Goal: Transaction & Acquisition: Purchase product/service

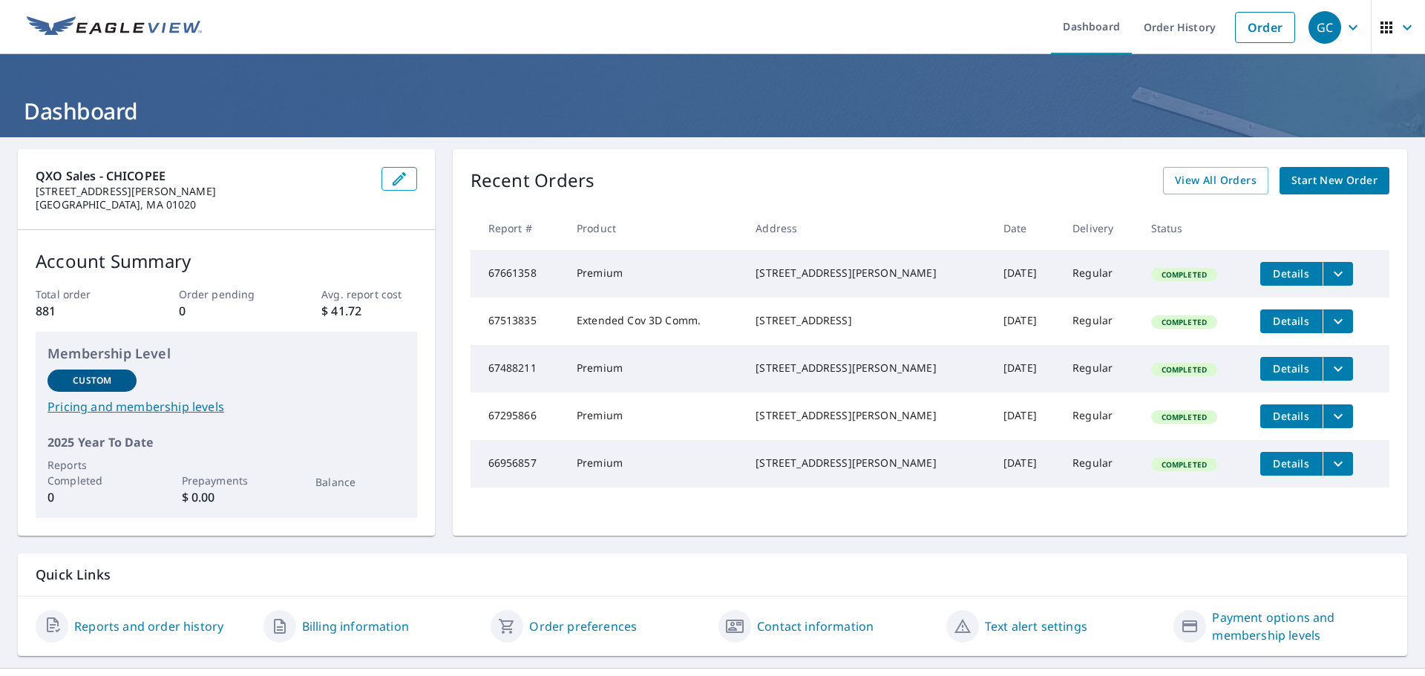
click at [1317, 174] on span "Start New Order" at bounding box center [1334, 180] width 86 height 19
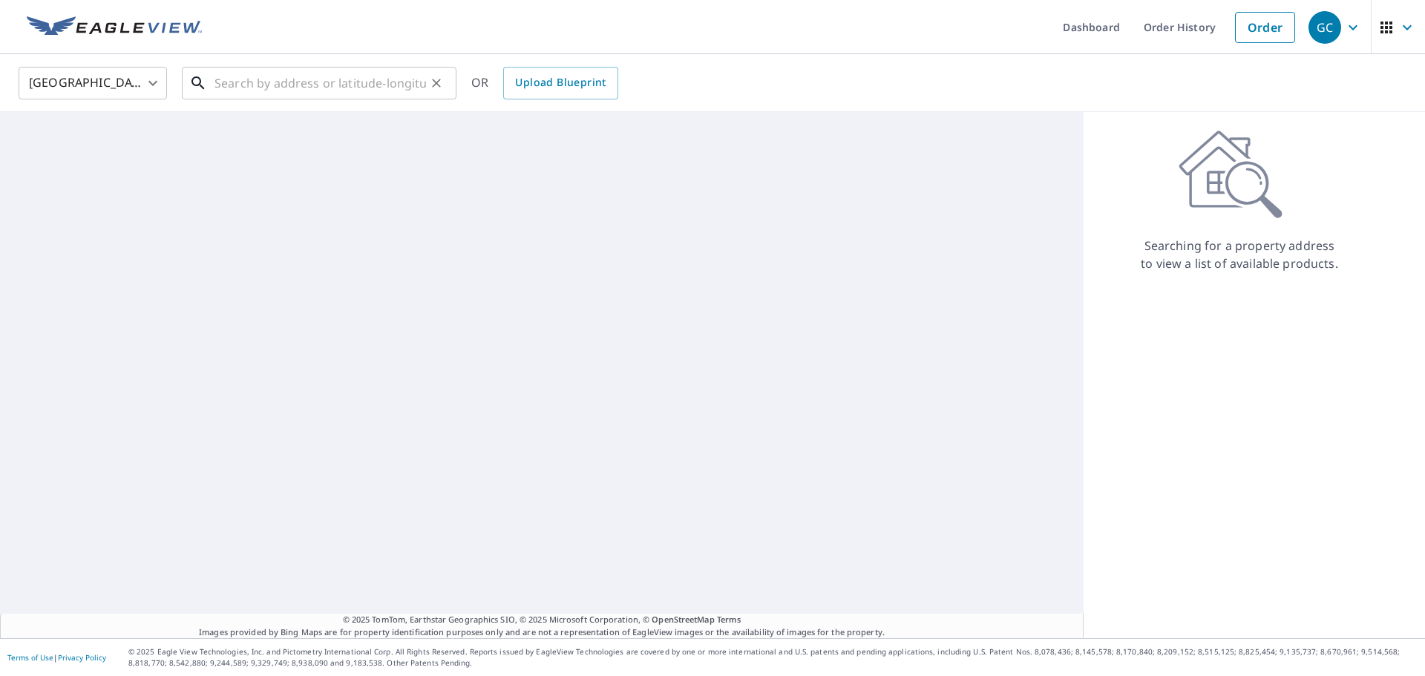
click at [234, 84] on input "text" at bounding box center [320, 83] width 212 height 42
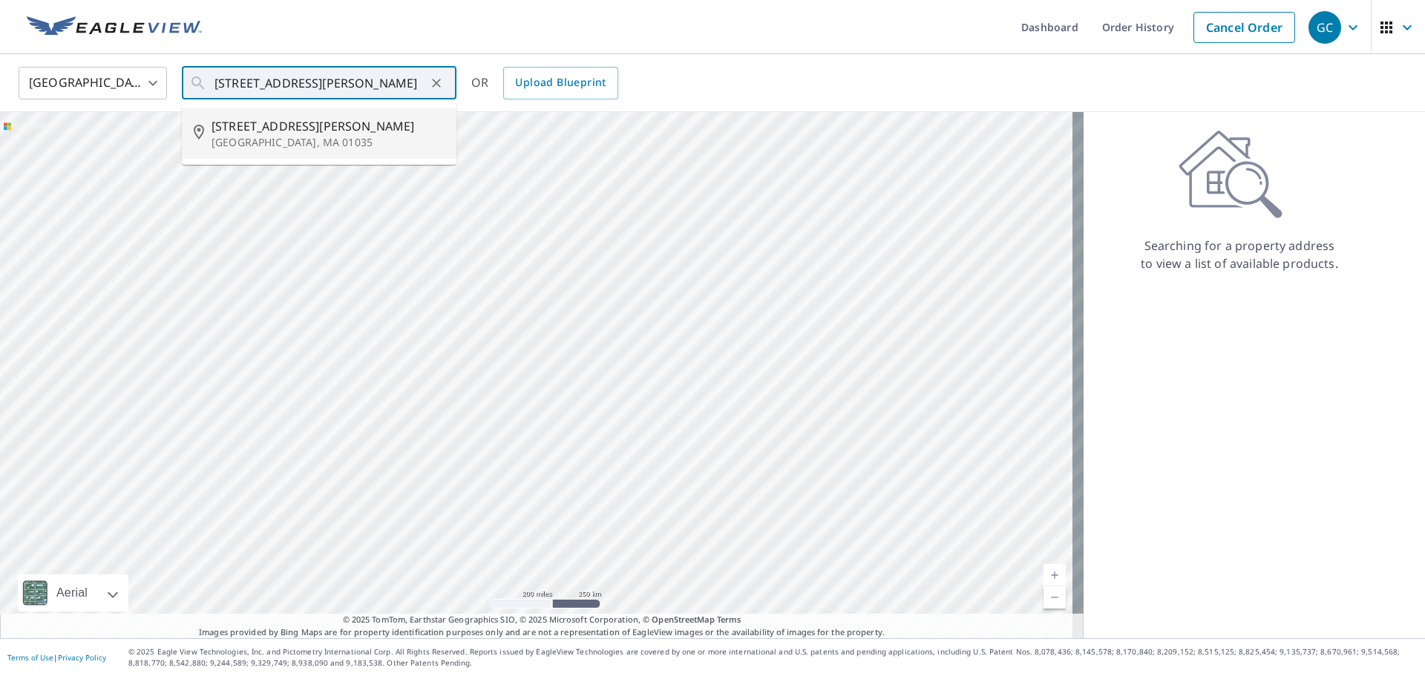
type input "[STREET_ADDRESS][PERSON_NAME][PERSON_NAME]"
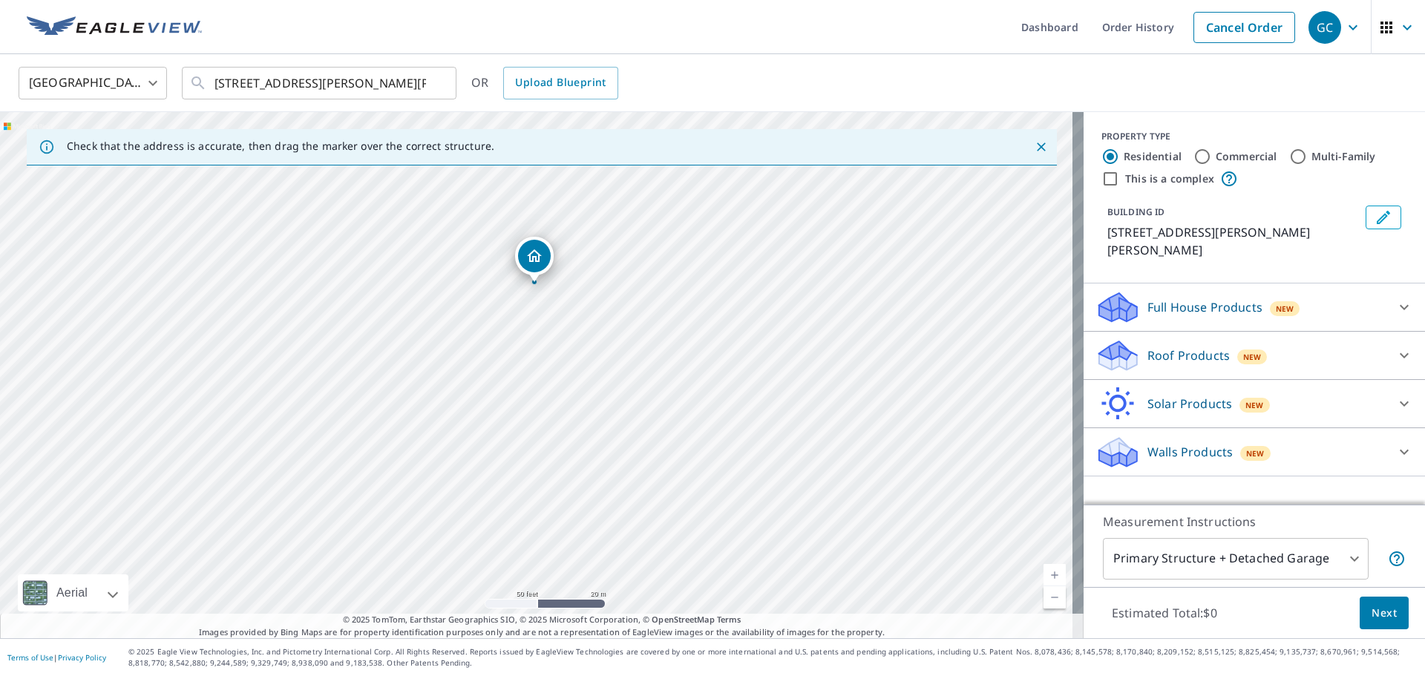
drag, startPoint x: 562, startPoint y: 273, endPoint x: 563, endPoint y: 320, distance: 46.8
click at [563, 320] on div "[STREET_ADDRESS][PERSON_NAME][PERSON_NAME]" at bounding box center [542, 375] width 1084 height 526
click at [1342, 558] on body "GC GC Dashboard Order History Cancel Order GC [GEOGRAPHIC_DATA] [GEOGRAPHIC_DAT…" at bounding box center [712, 338] width 1425 height 676
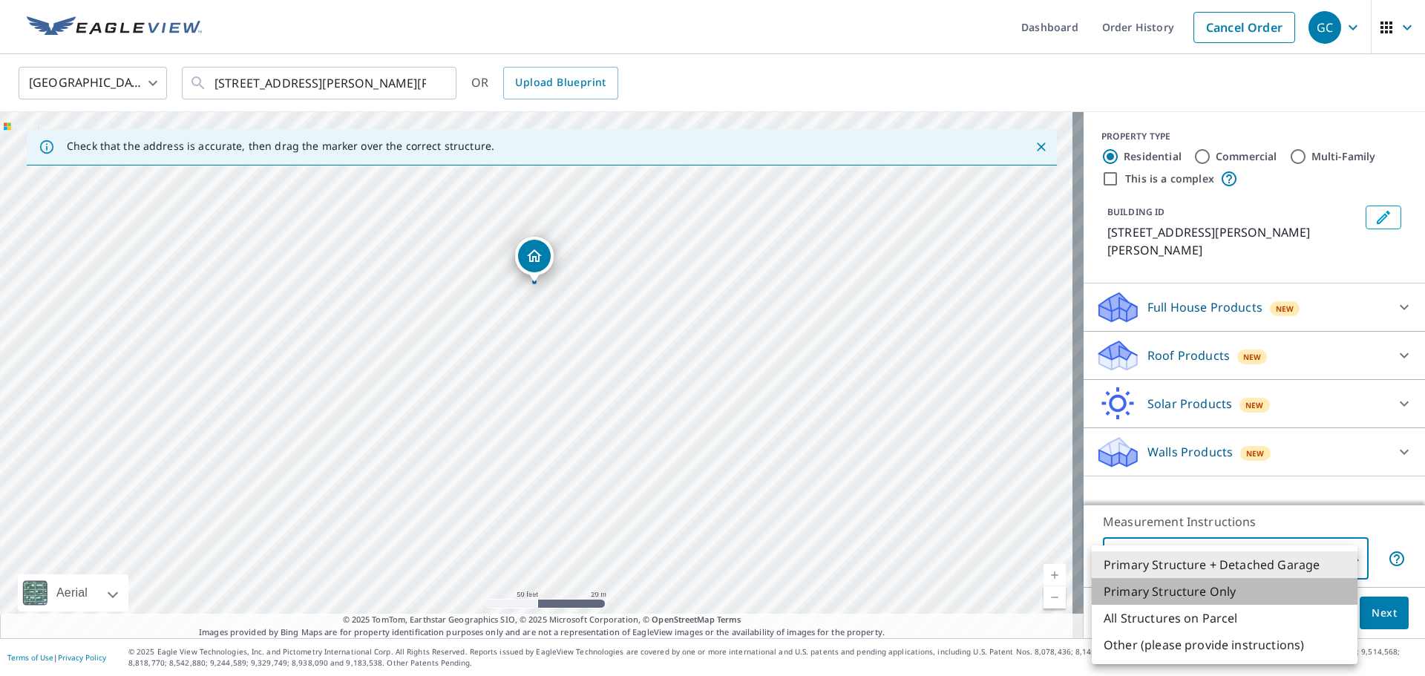
click at [1184, 593] on li "Primary Structure Only" at bounding box center [1225, 591] width 266 height 27
type input "2"
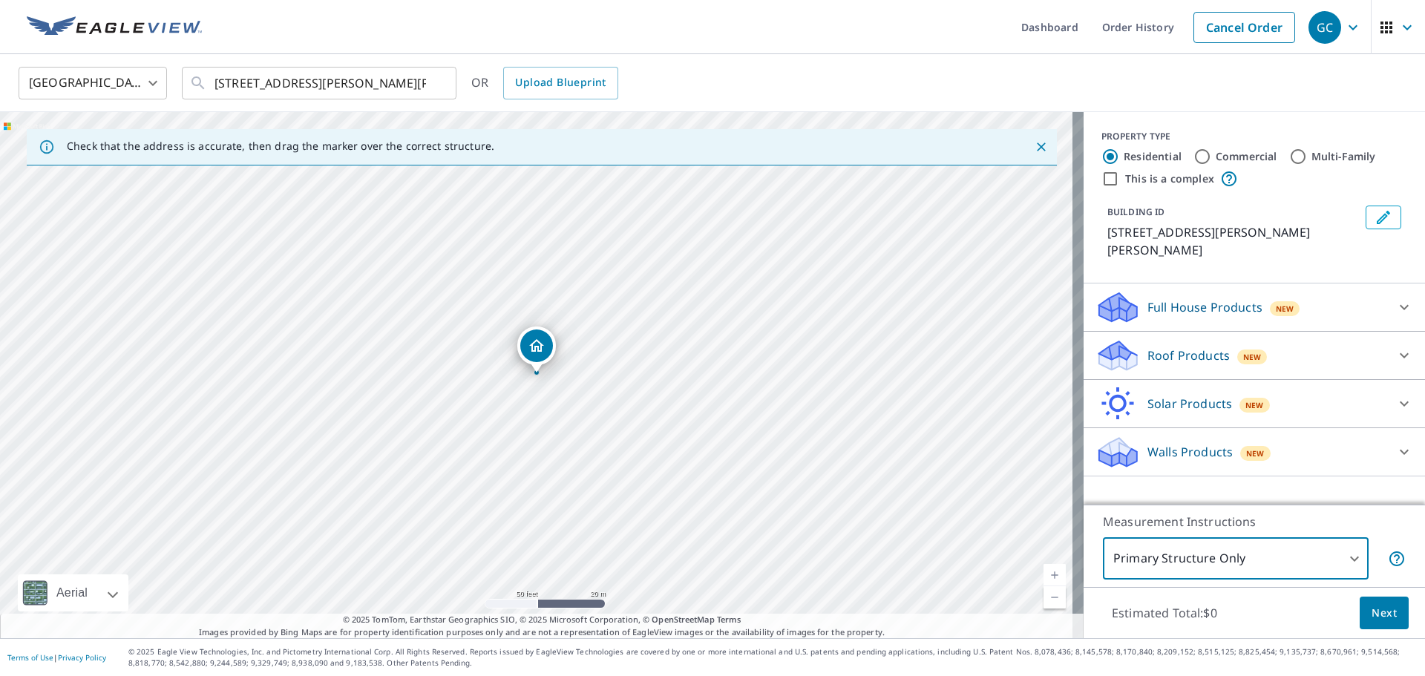
click at [1395, 347] on icon at bounding box center [1404, 356] width 18 height 18
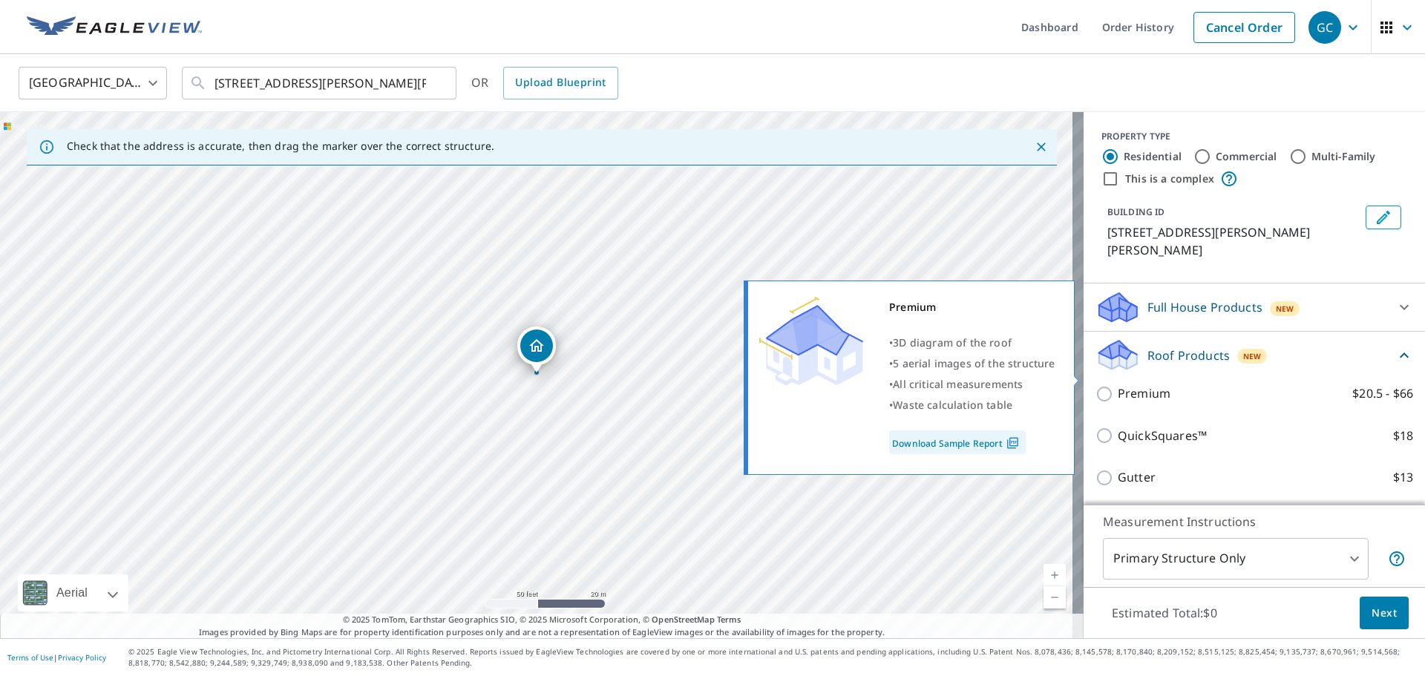
click at [1118, 384] on p "Premium" at bounding box center [1144, 393] width 53 height 19
click at [1112, 385] on input "Premium $20.5 - $66" at bounding box center [1106, 394] width 22 height 18
checkbox input "true"
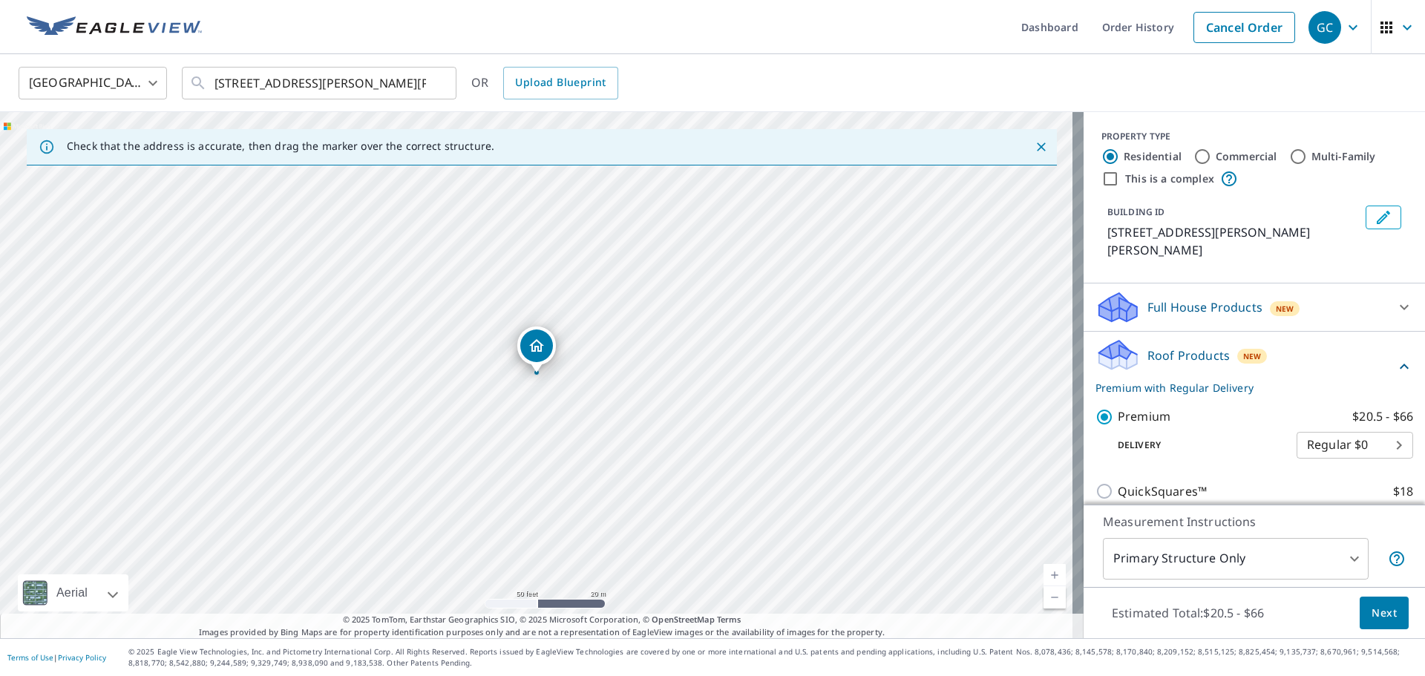
click at [1371, 607] on span "Next" at bounding box center [1383, 613] width 25 height 19
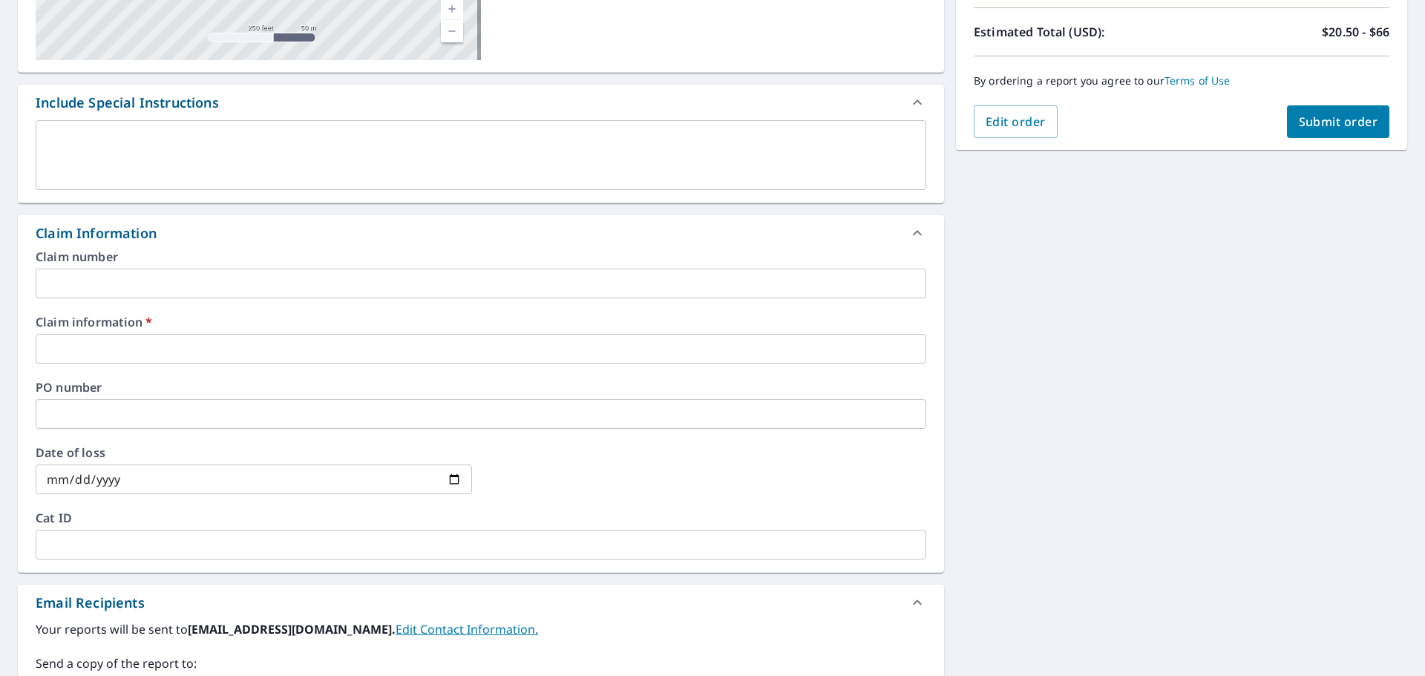
scroll to position [371, 0]
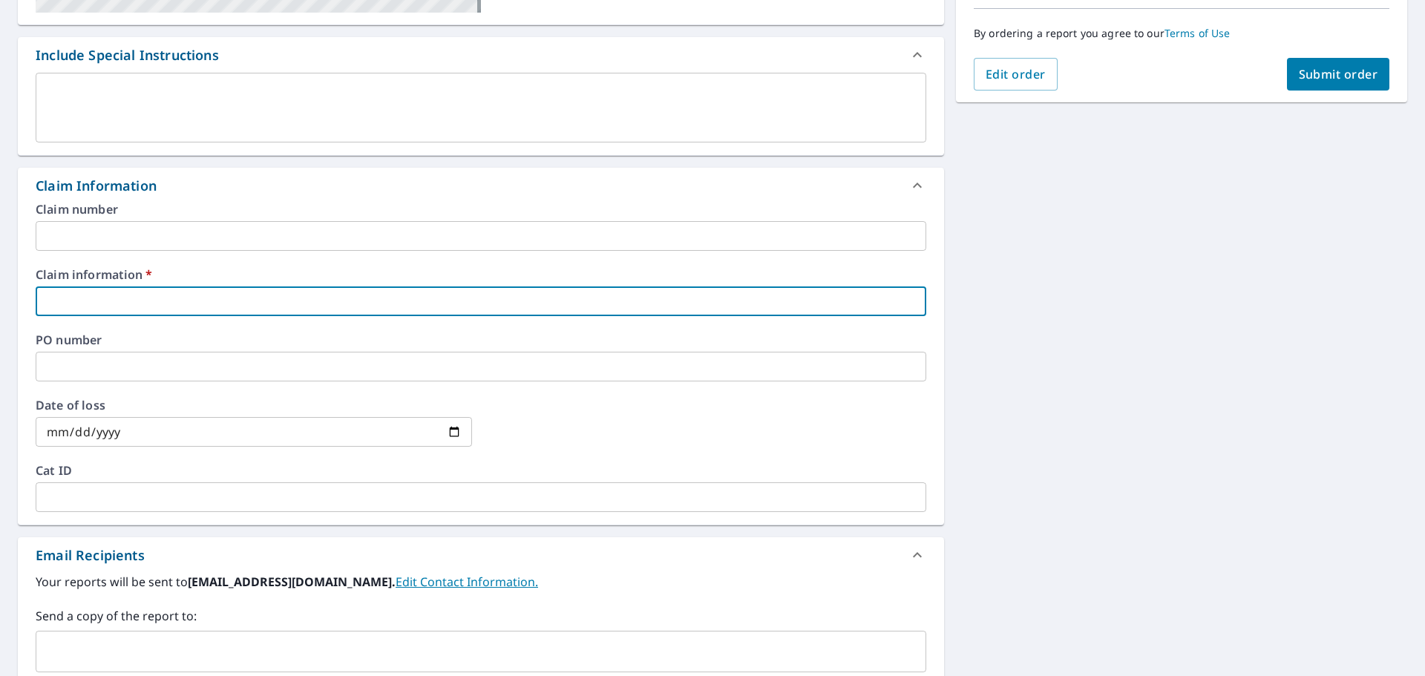
click at [68, 299] on input "text" at bounding box center [481, 301] width 891 height 30
type input "a"
checkbox input "true"
type input "al"
checkbox input "true"
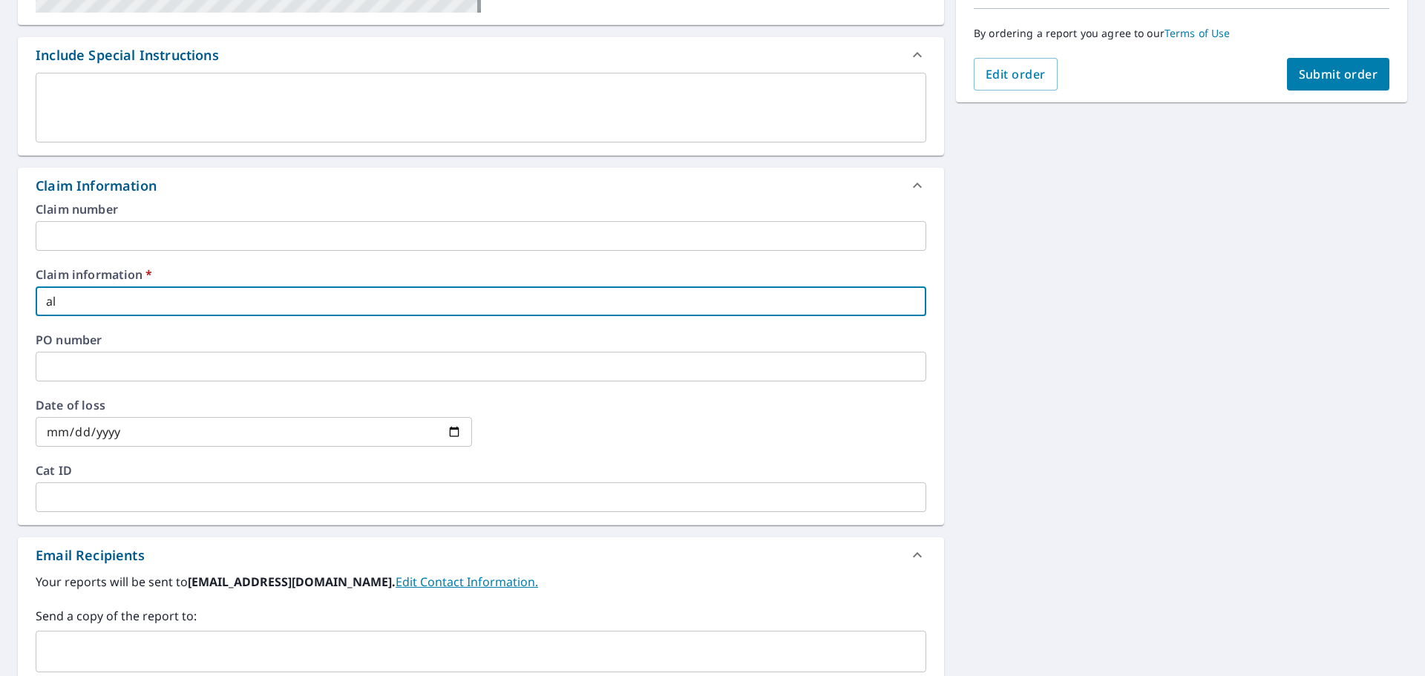
type input "all"
checkbox input "true"
type input "alle"
checkbox input "true"
type input "allex"
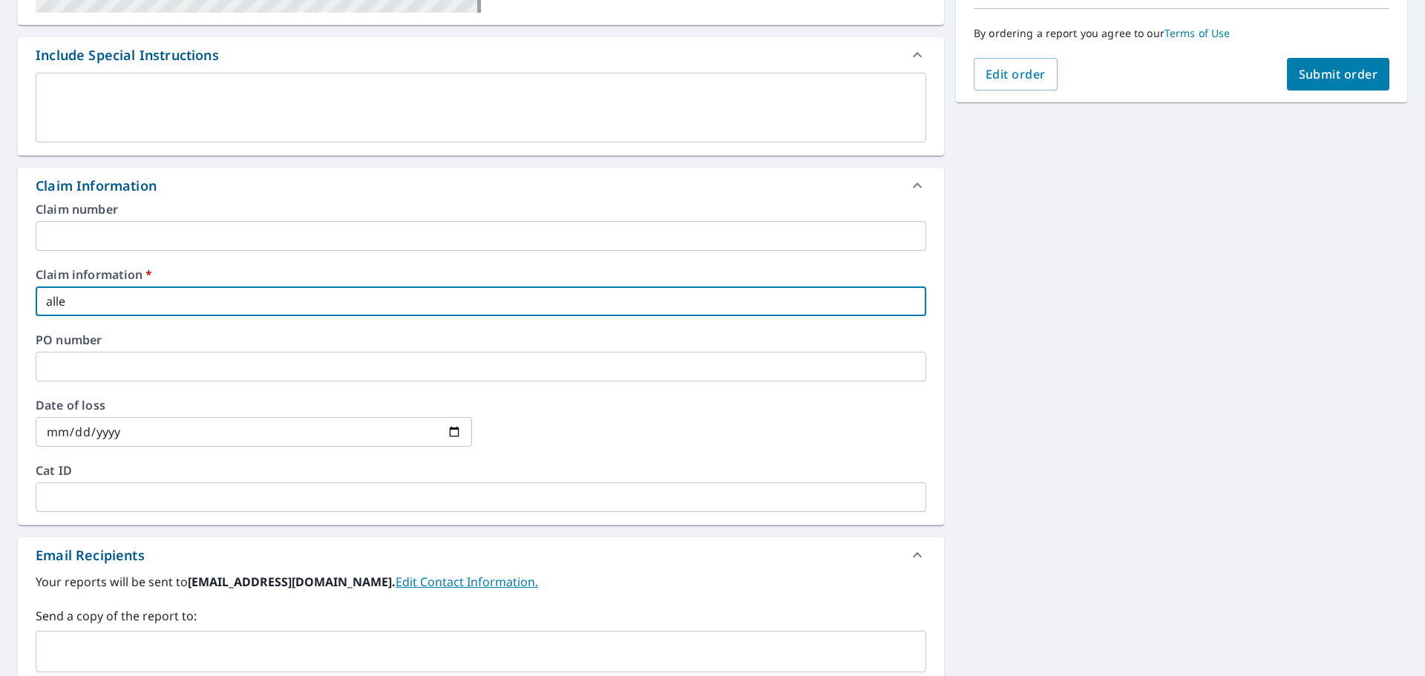
checkbox input "true"
type input "allext"
checkbox input "true"
type input "allexte"
checkbox input "true"
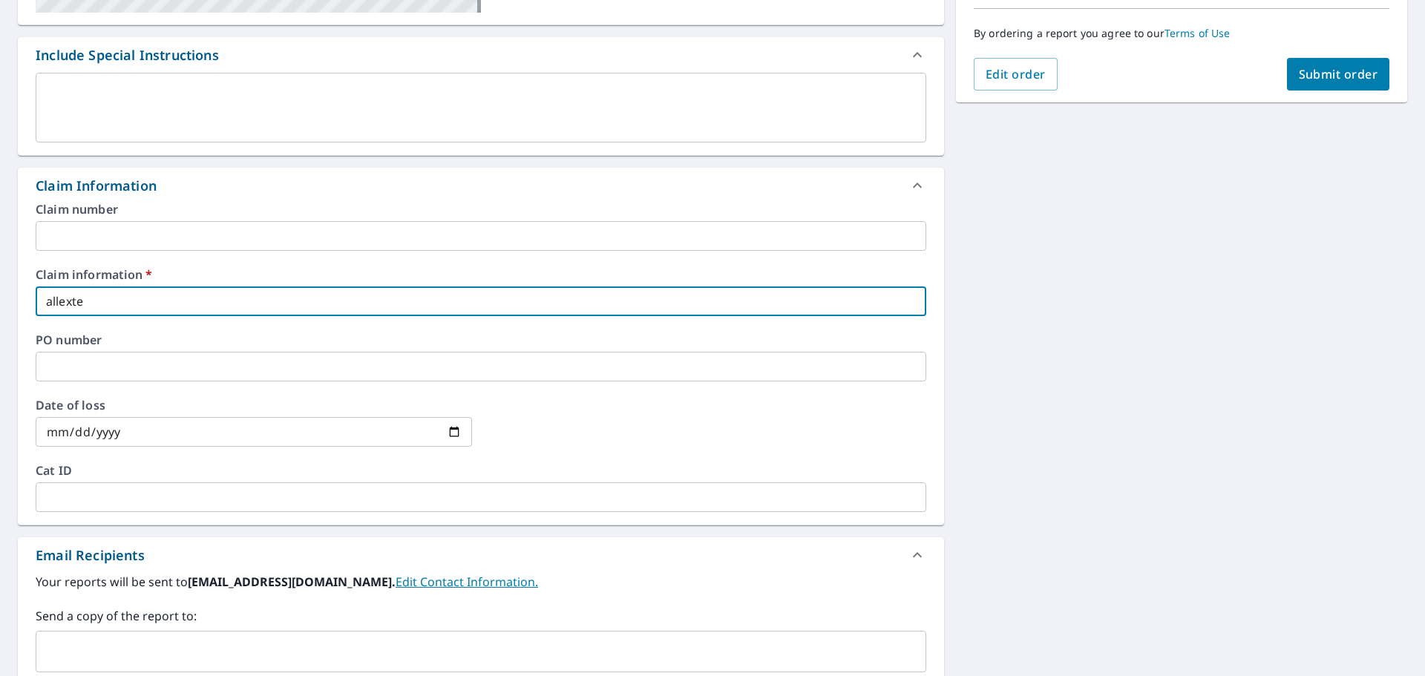
type input "allexter"
checkbox input "true"
type input "allexteri"
checkbox input "true"
type input "allexterio"
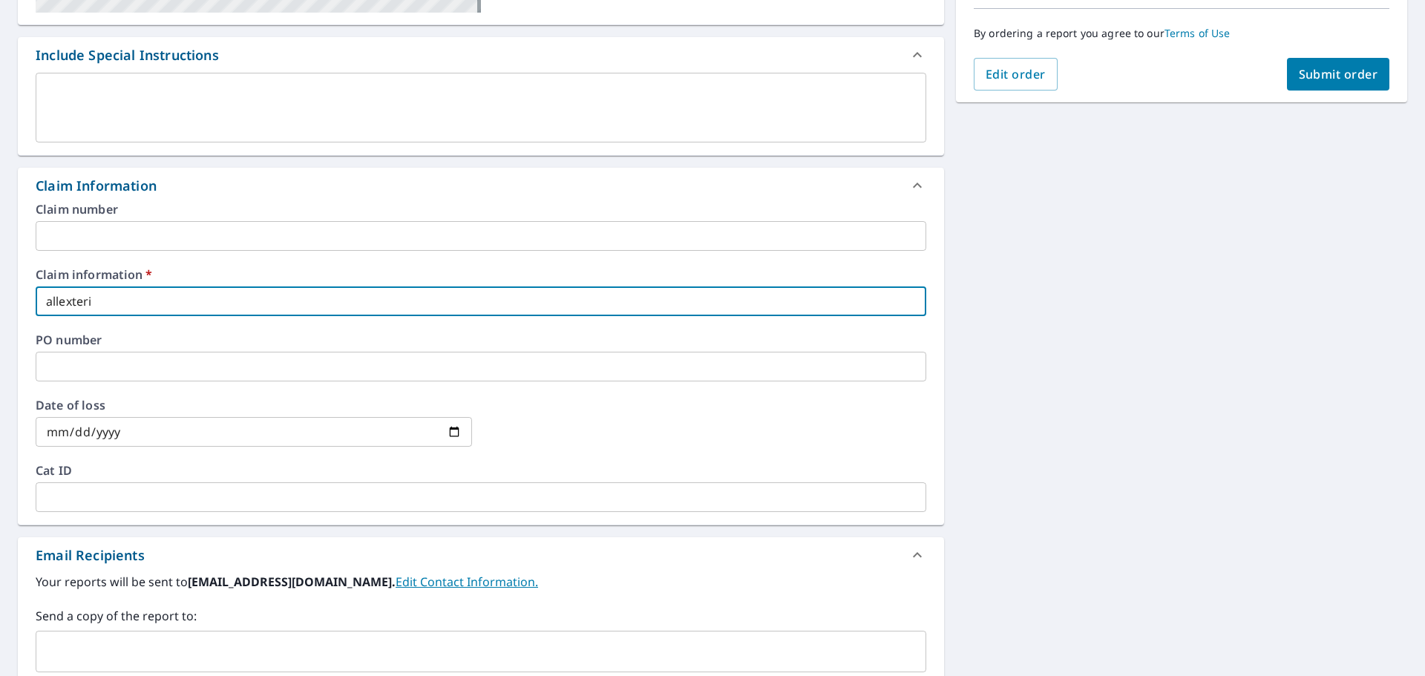
checkbox input "true"
type input "allexterior"
checkbox input "true"
type input "allexteriors"
checkbox input "true"
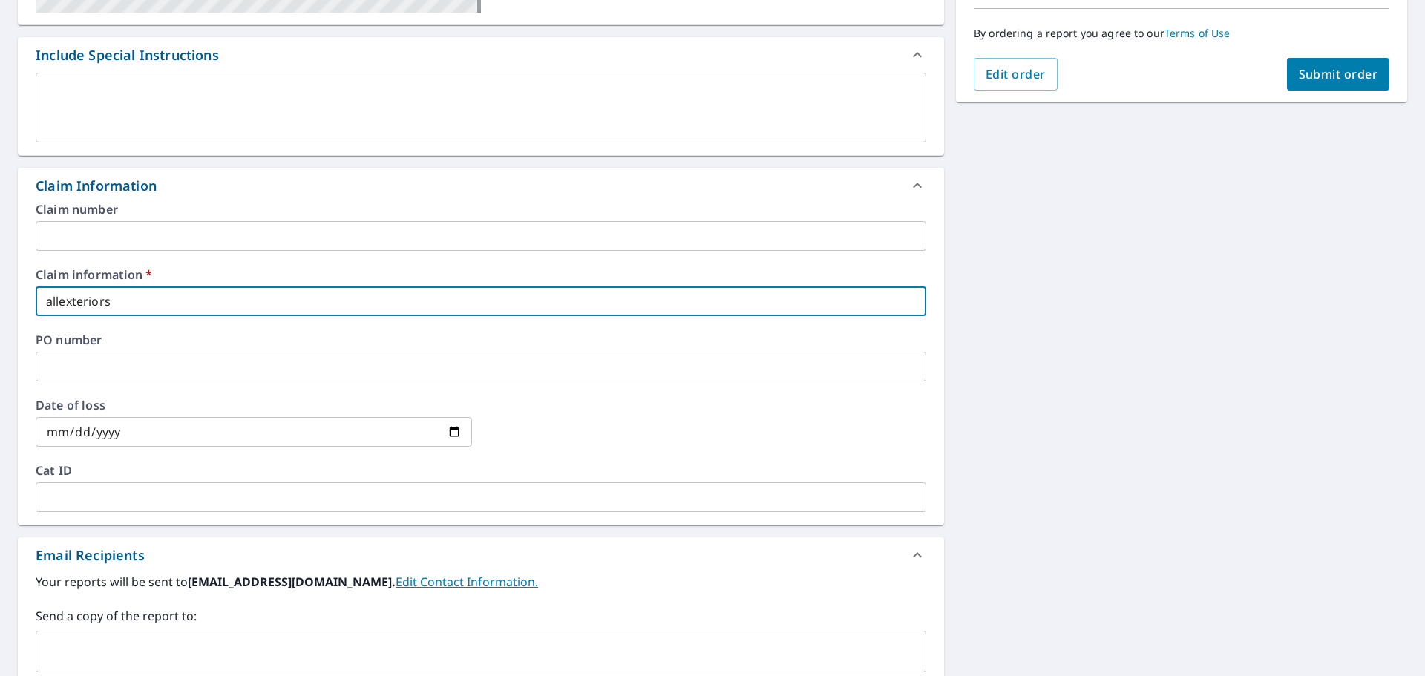
type input "allexteriors2"
checkbox input "true"
type input "allexteriors27"
checkbox input "true"
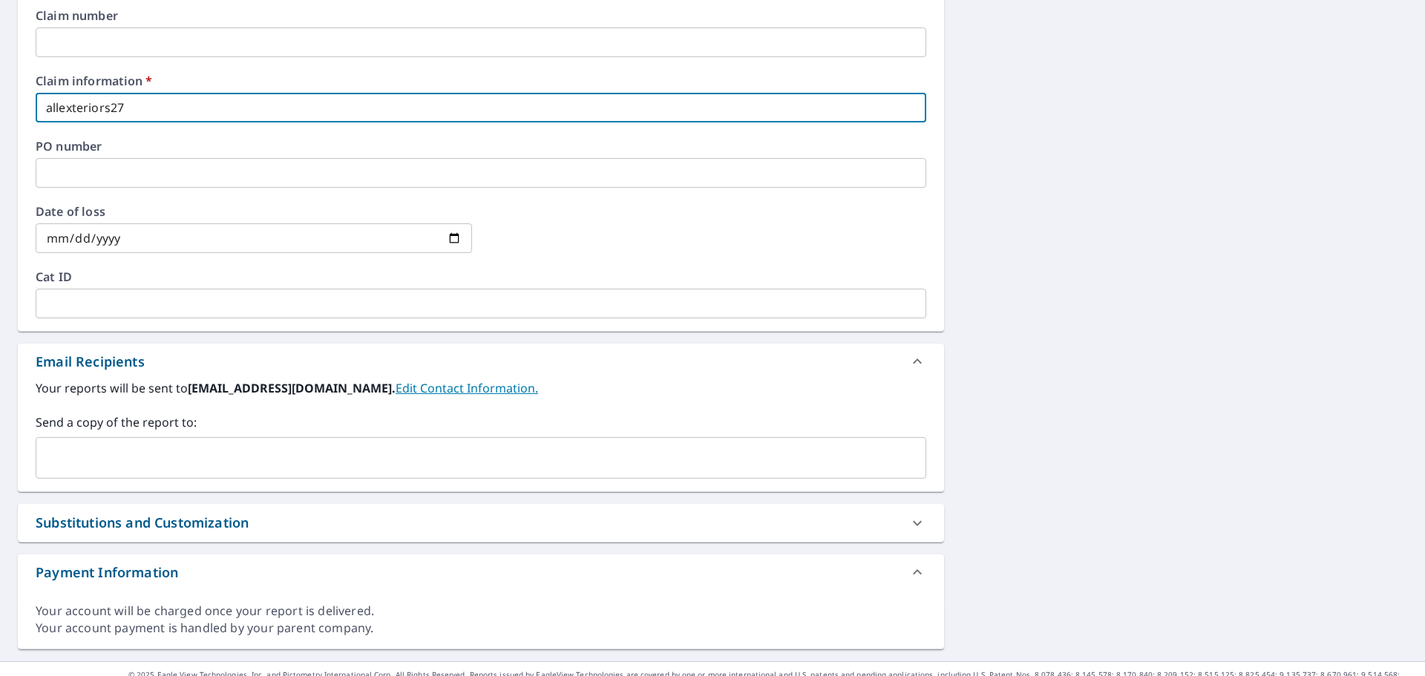
scroll to position [588, 0]
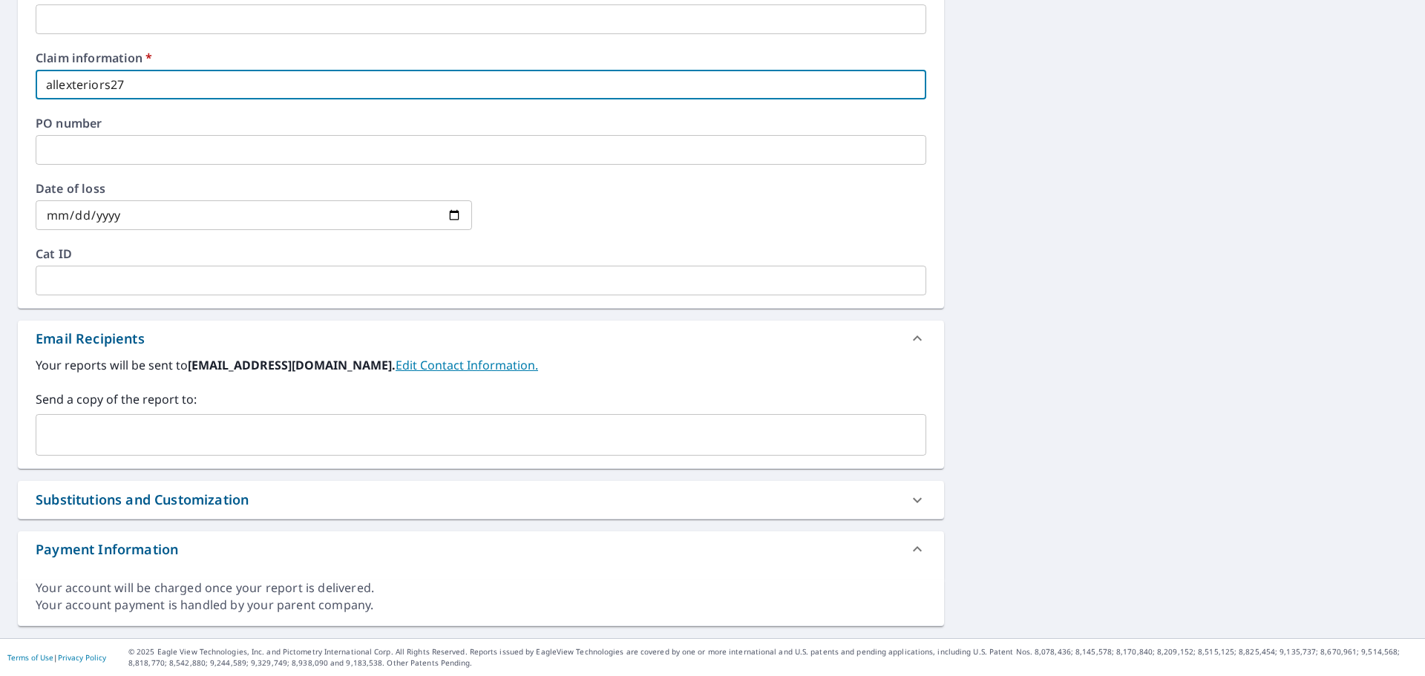
type input "allexteriors27"
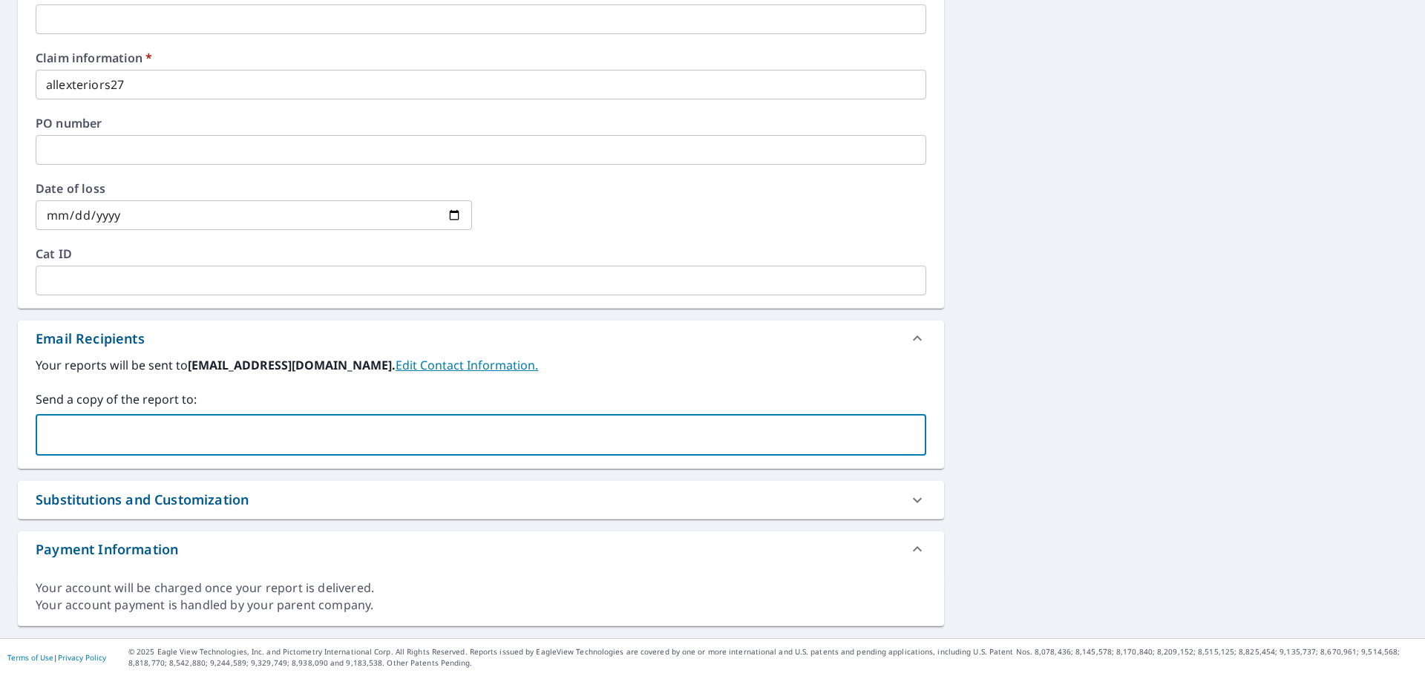
click at [51, 427] on input "text" at bounding box center [469, 435] width 855 height 28
type input "[PERSON_NAME][EMAIL_ADDRESS][PERSON_NAME][DOMAIN_NAME]"
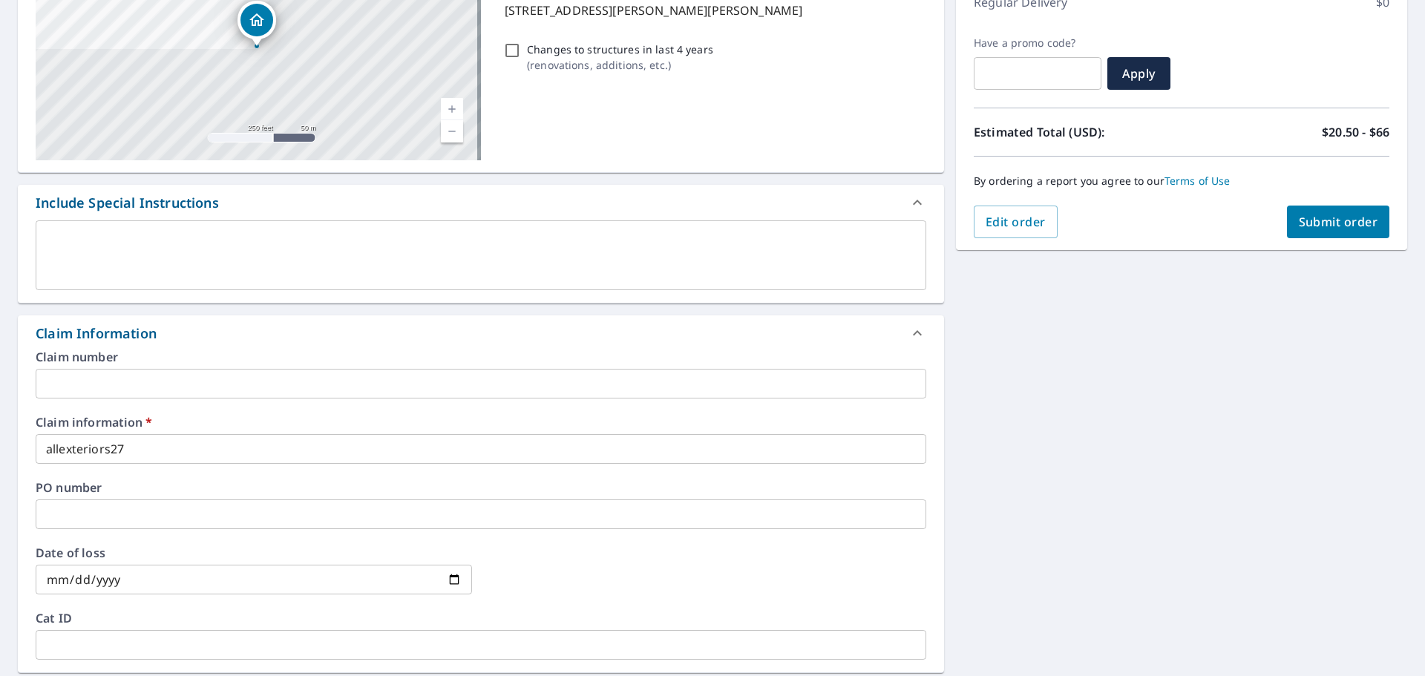
scroll to position [142, 0]
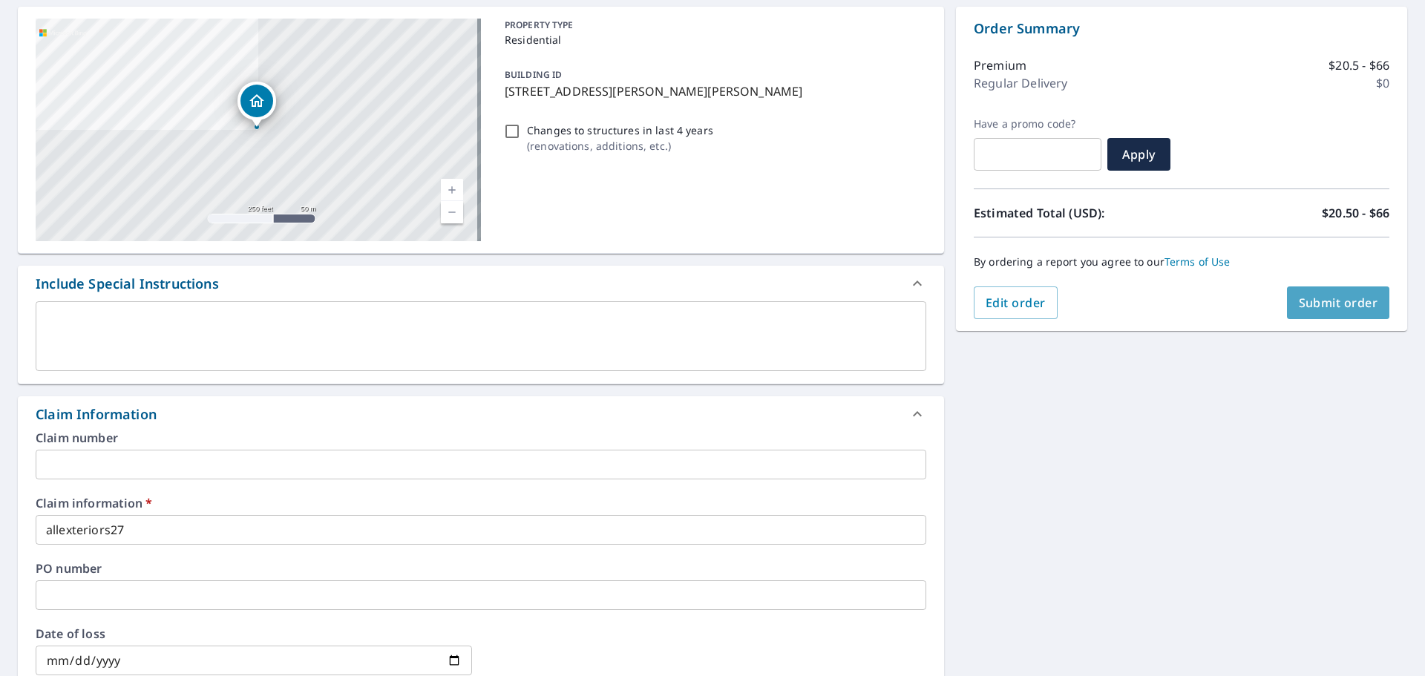
click at [1324, 301] on span "Submit order" at bounding box center [1338, 303] width 79 height 16
checkbox input "true"
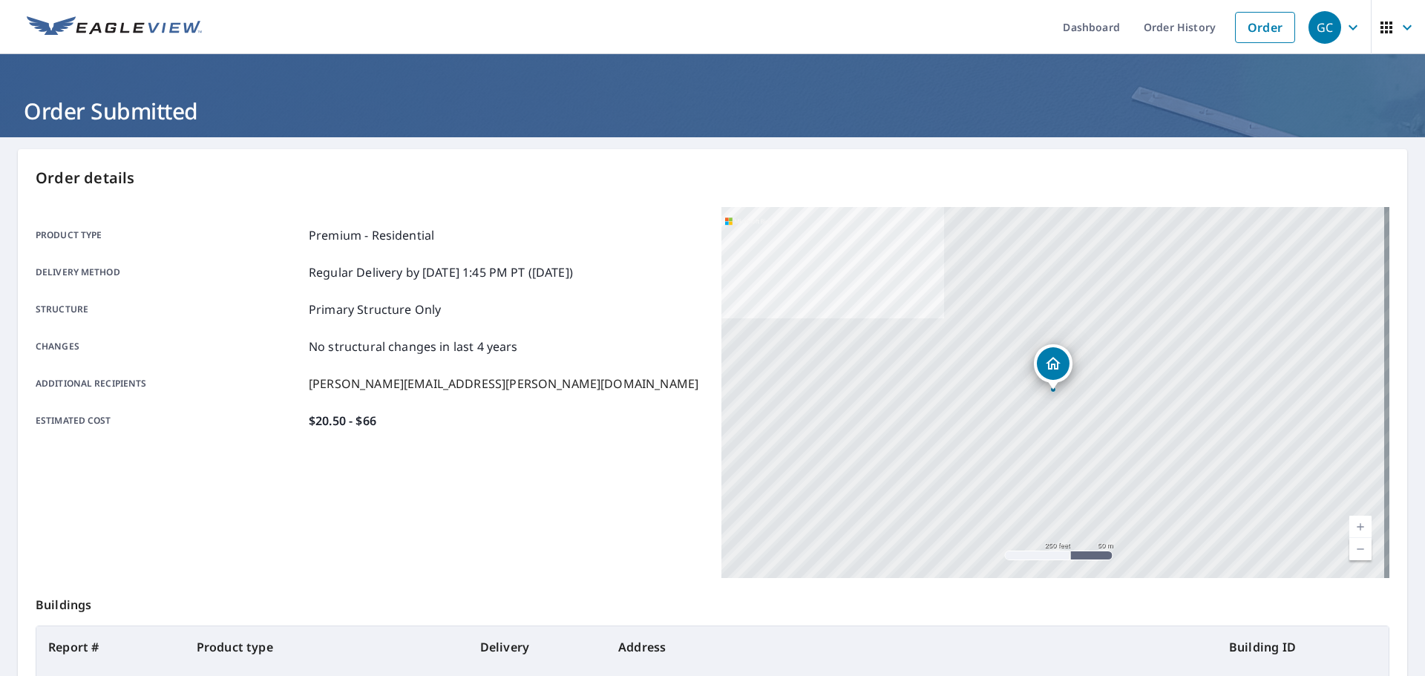
click at [1348, 27] on icon "button" at bounding box center [1352, 26] width 9 height 5
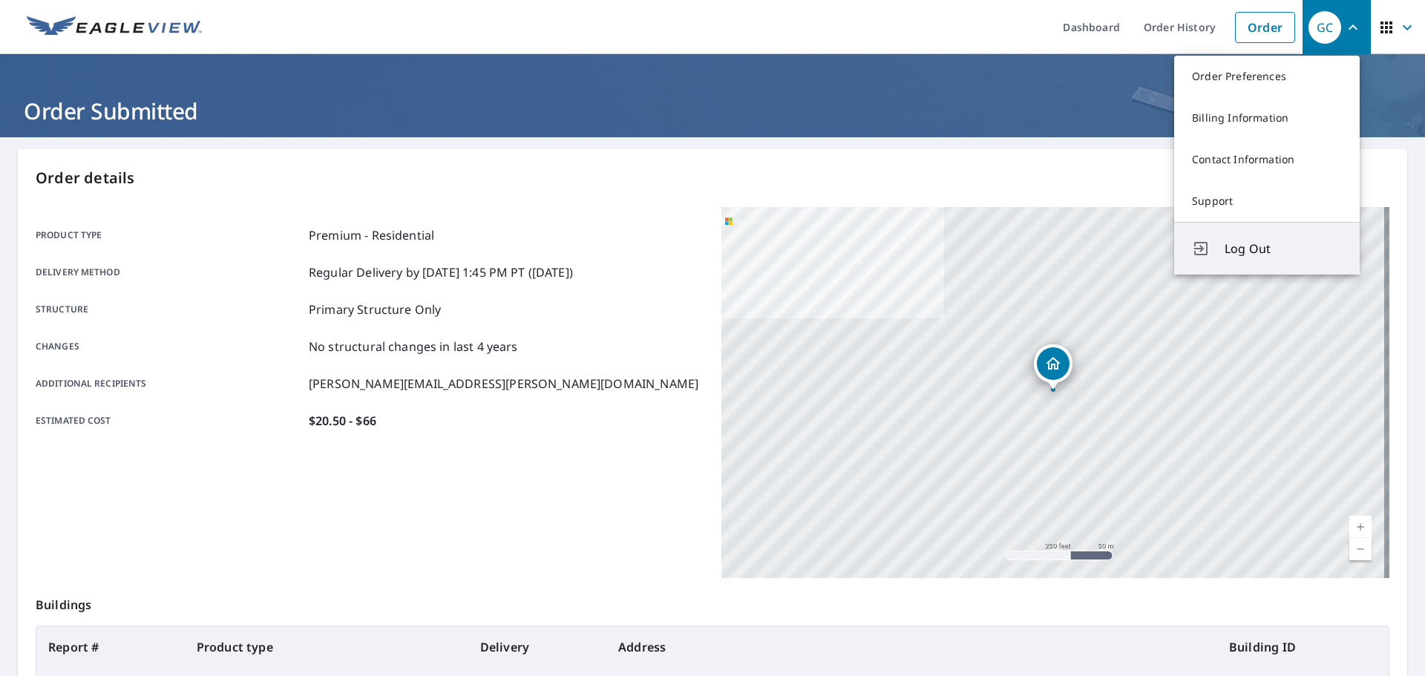
click at [1235, 249] on span "Log Out" at bounding box center [1283, 249] width 117 height 18
